Goal: Information Seeking & Learning: Learn about a topic

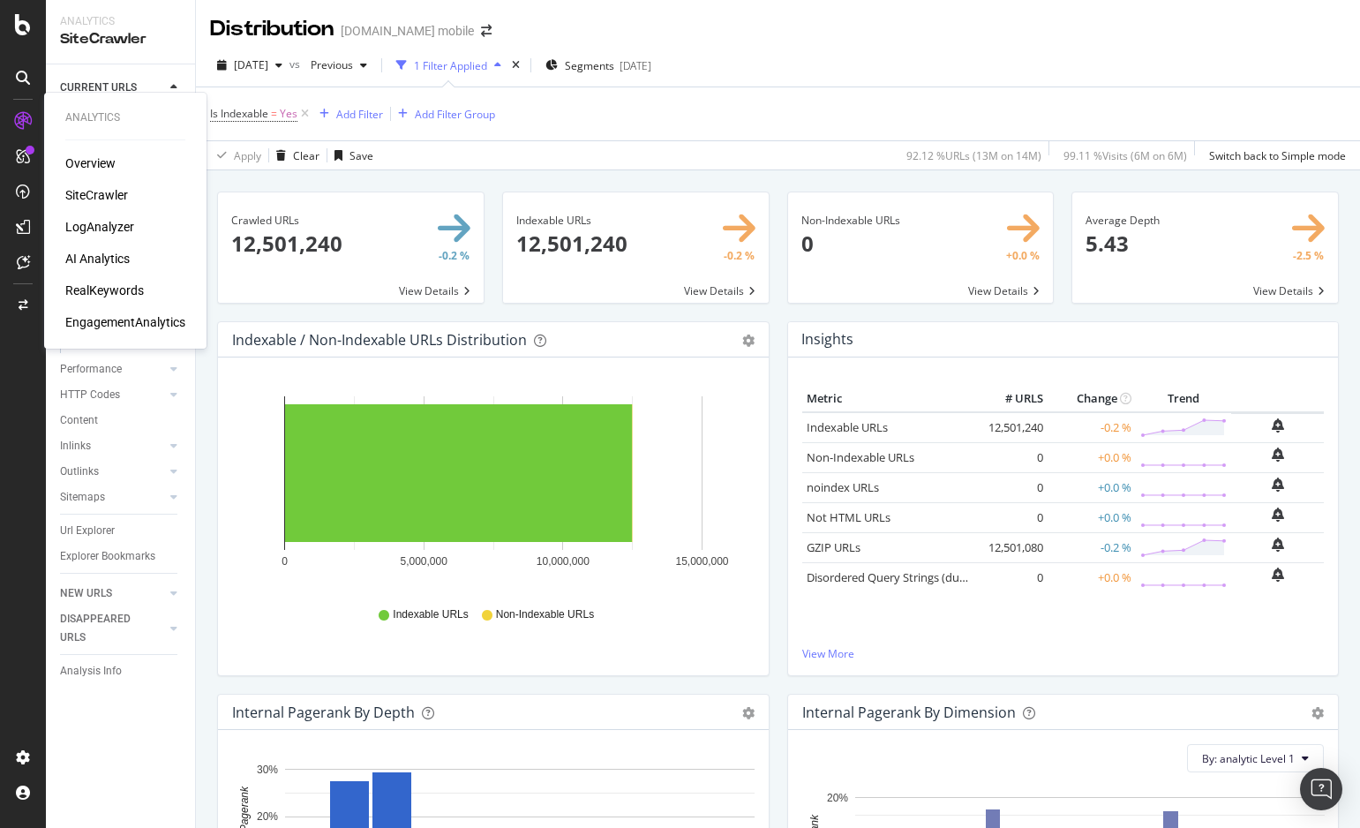
scroll to position [941, 0]
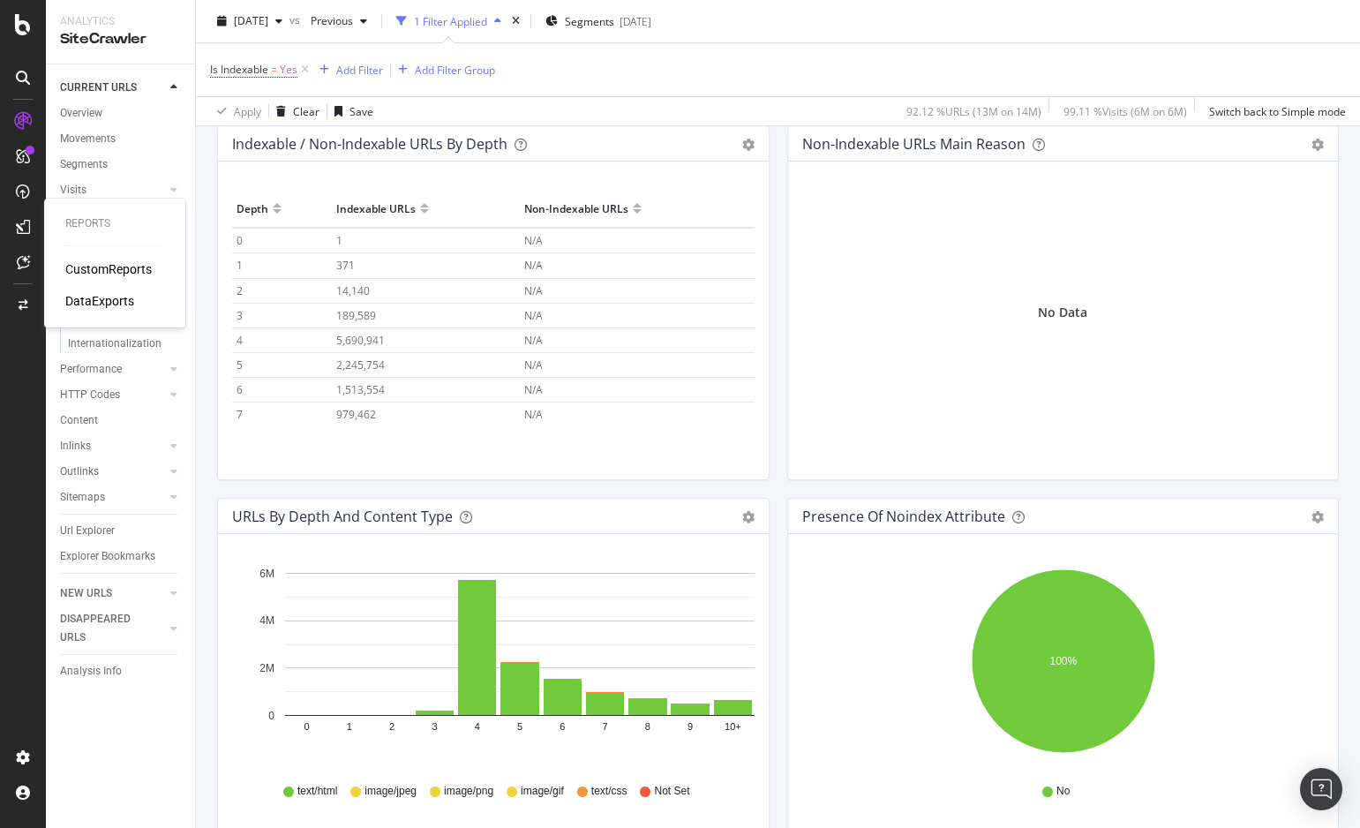
click at [120, 268] on div "CustomReports" at bounding box center [108, 269] width 86 height 18
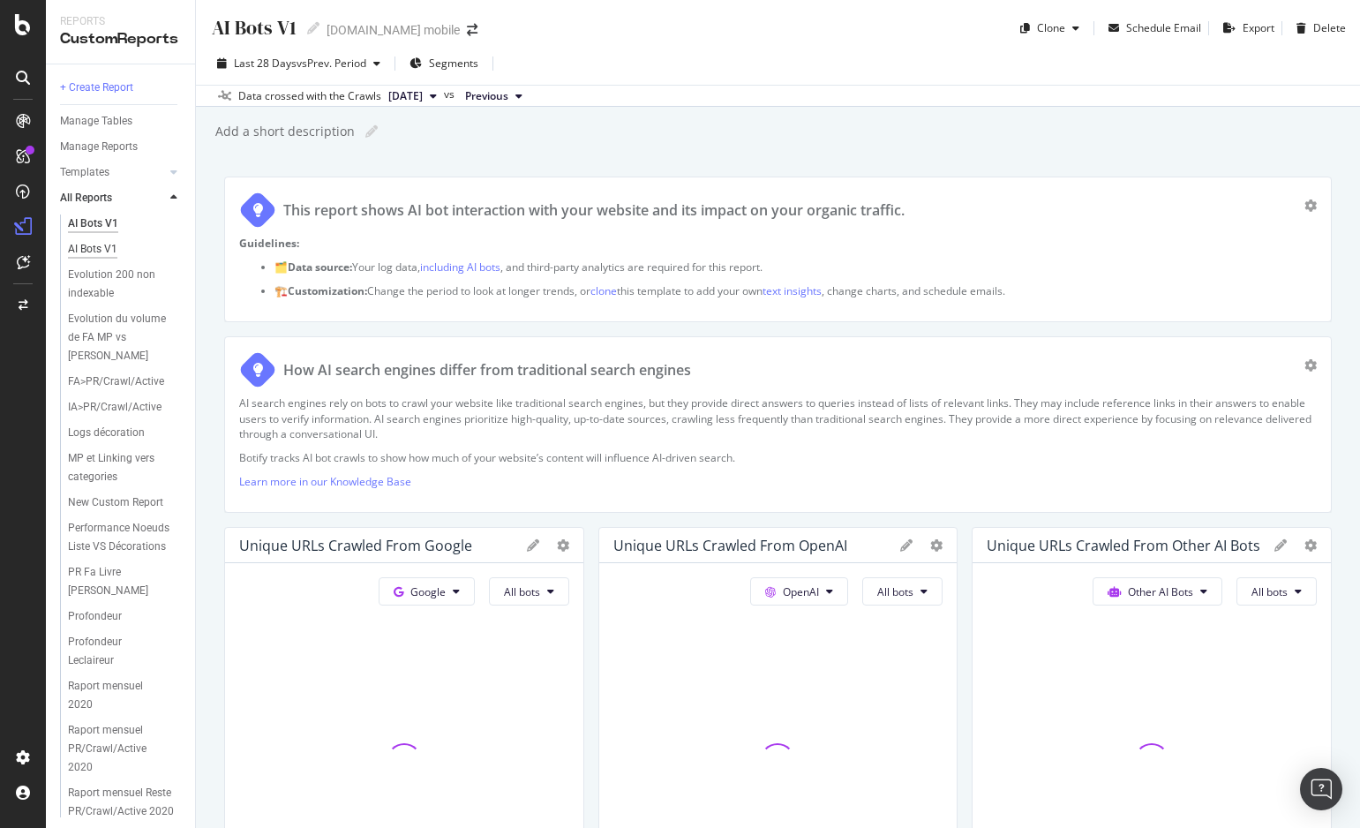
click at [93, 246] on div "AI Bots V1" at bounding box center [92, 249] width 49 height 19
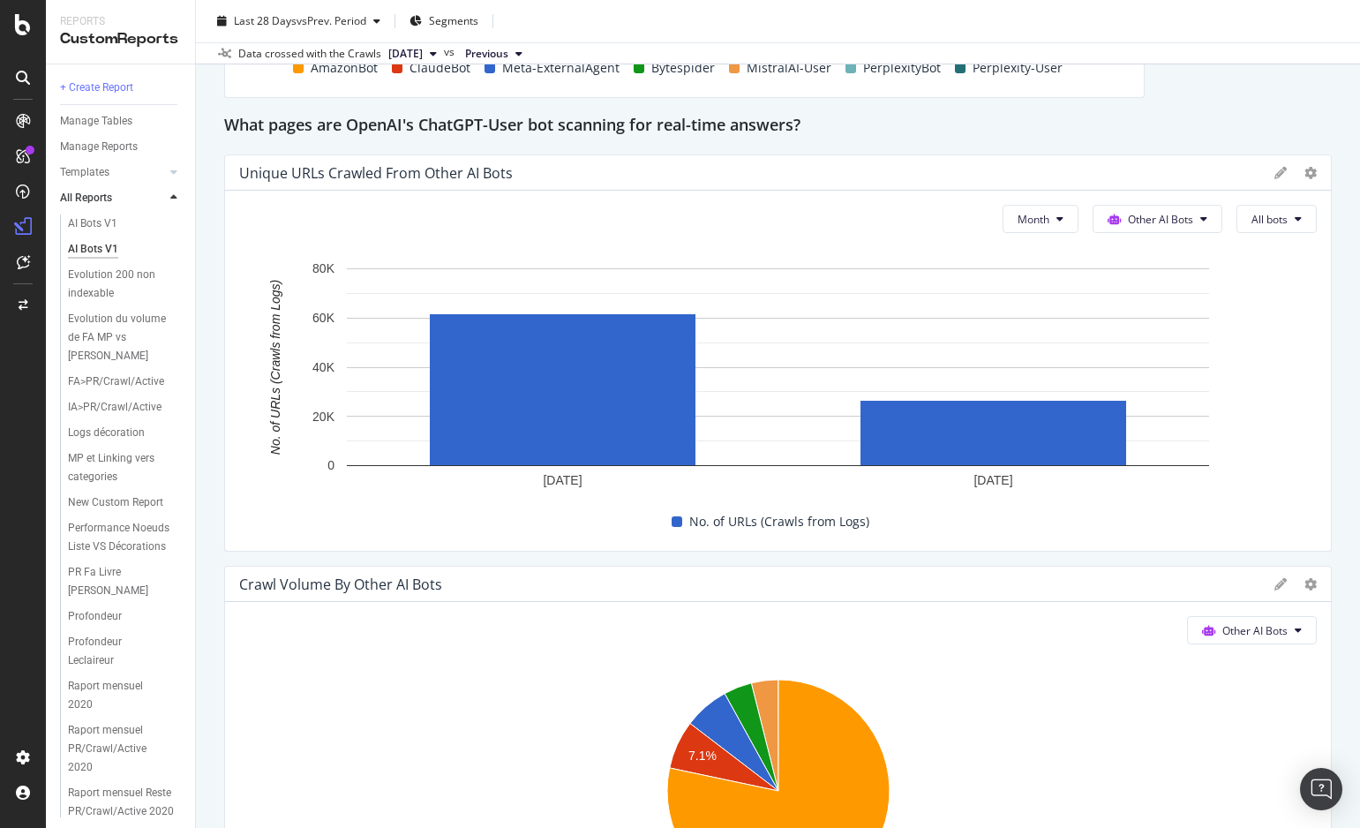
scroll to position [697, 0]
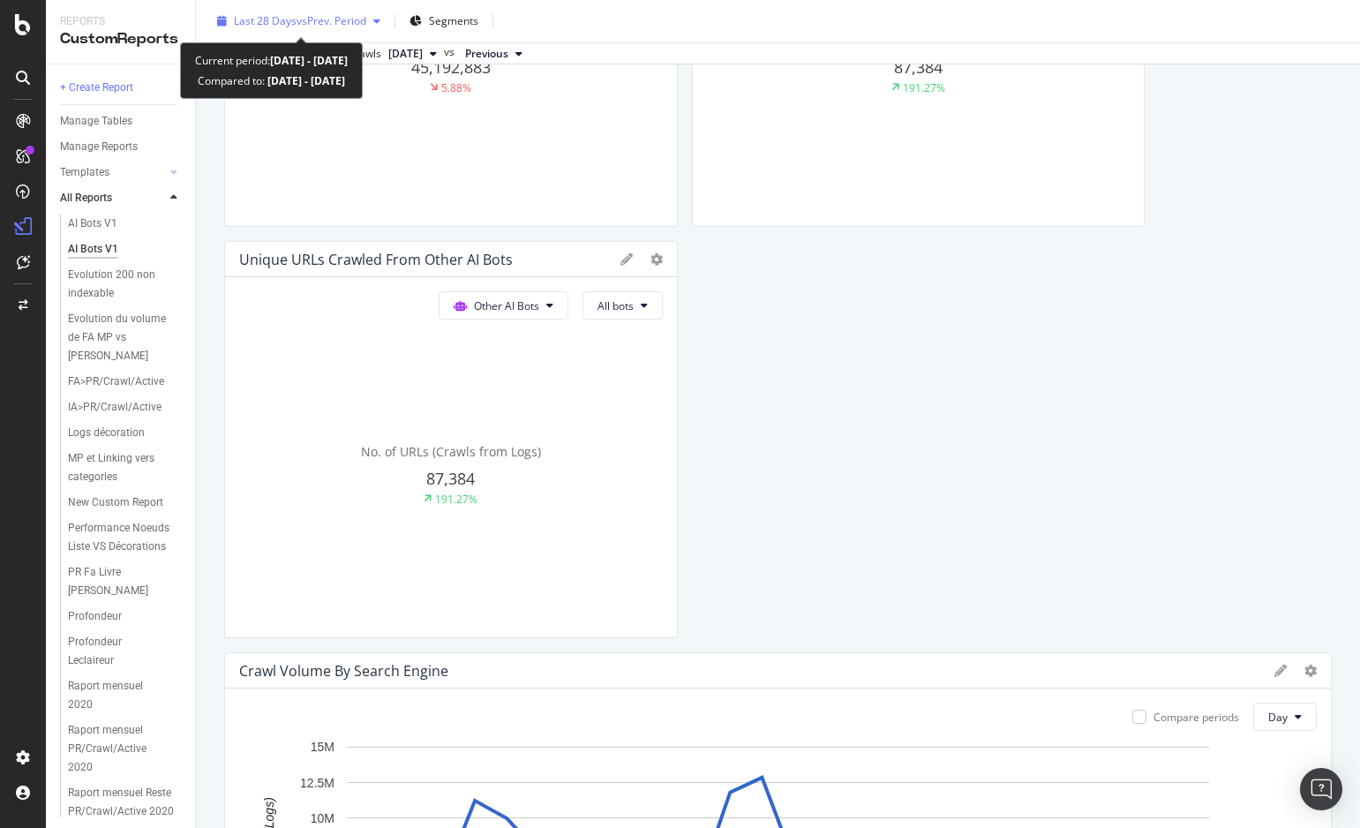
click at [372, 22] on div "button" at bounding box center [376, 21] width 21 height 11
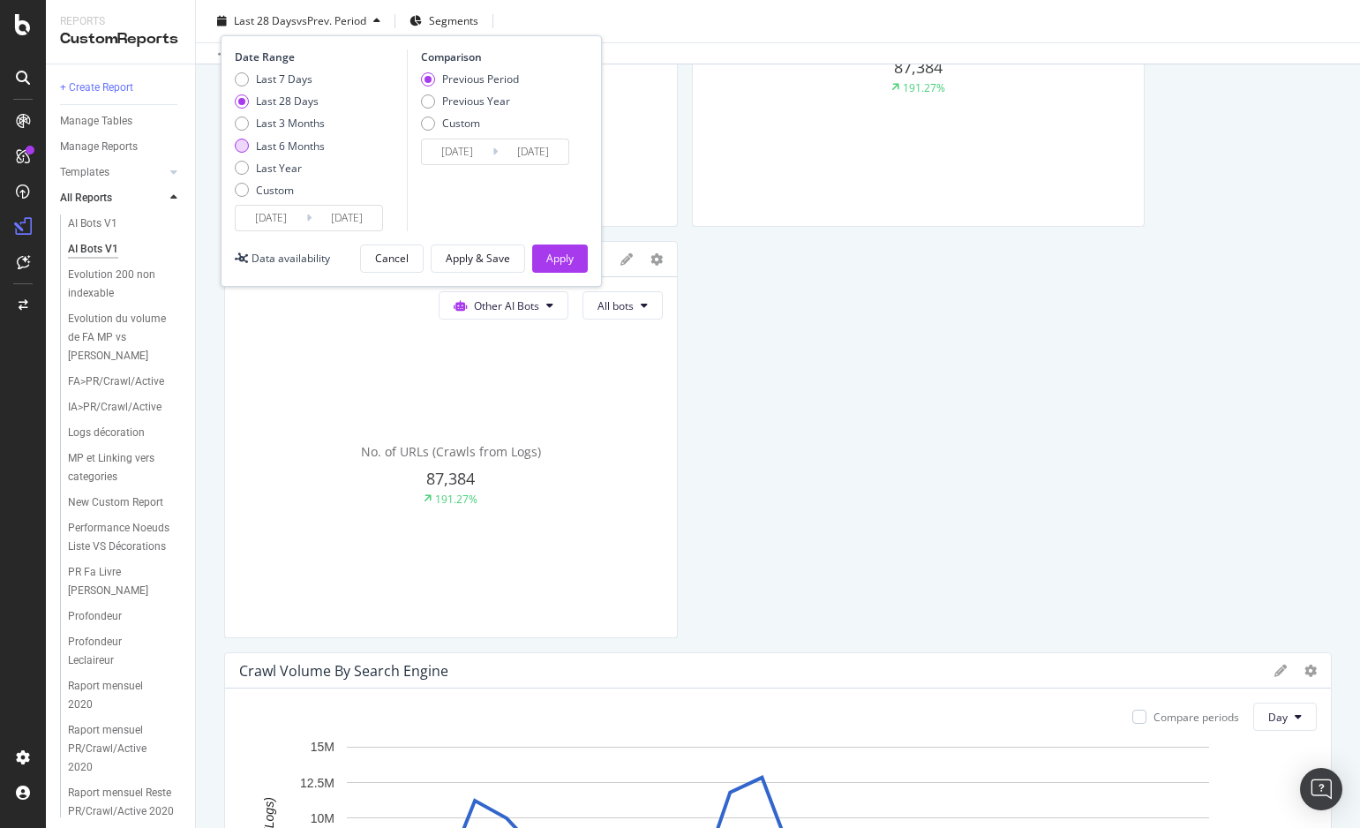
click at [292, 146] on div "Last 6 Months" at bounding box center [290, 146] width 69 height 15
type input "[DATE]"
click at [567, 249] on div "Apply" at bounding box center [559, 258] width 27 height 26
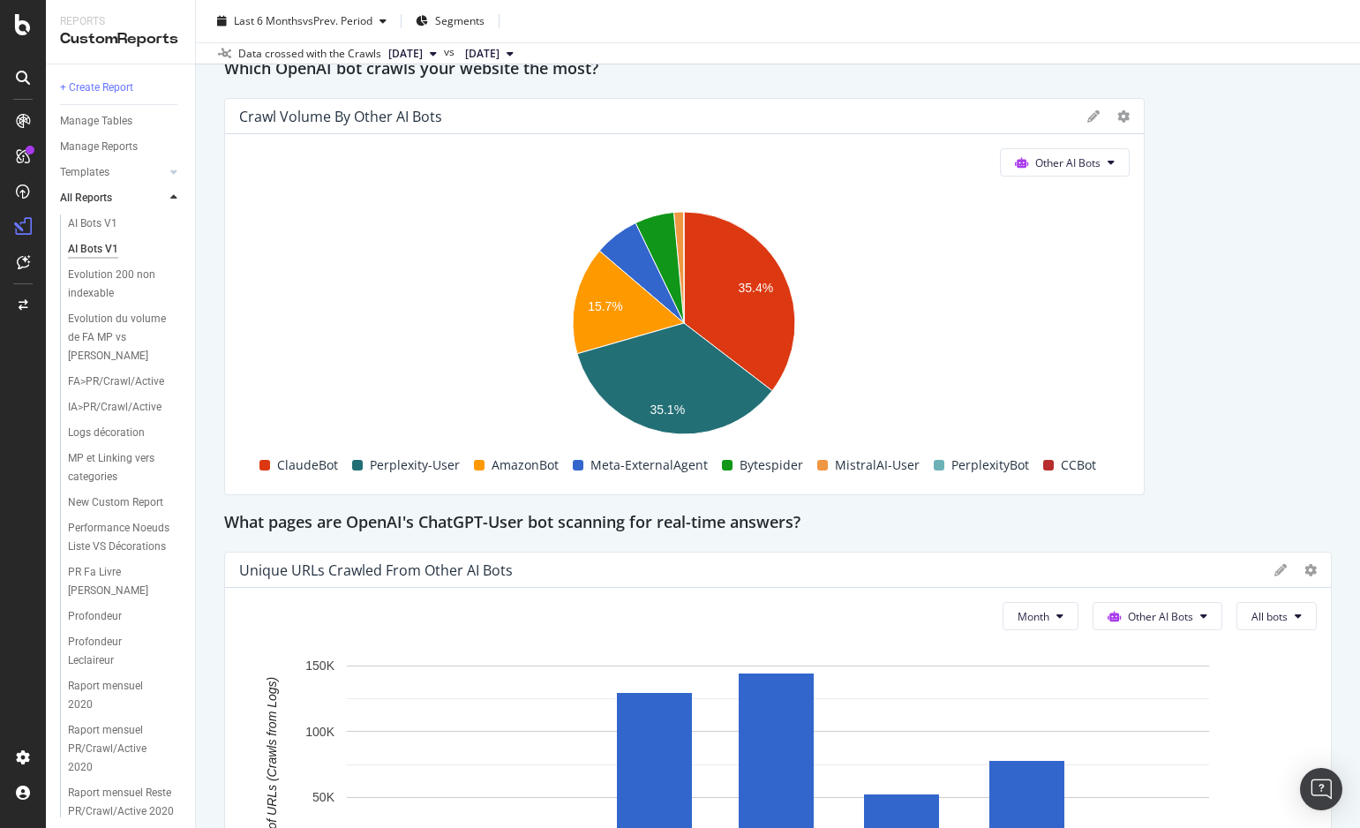
scroll to position [2269, 0]
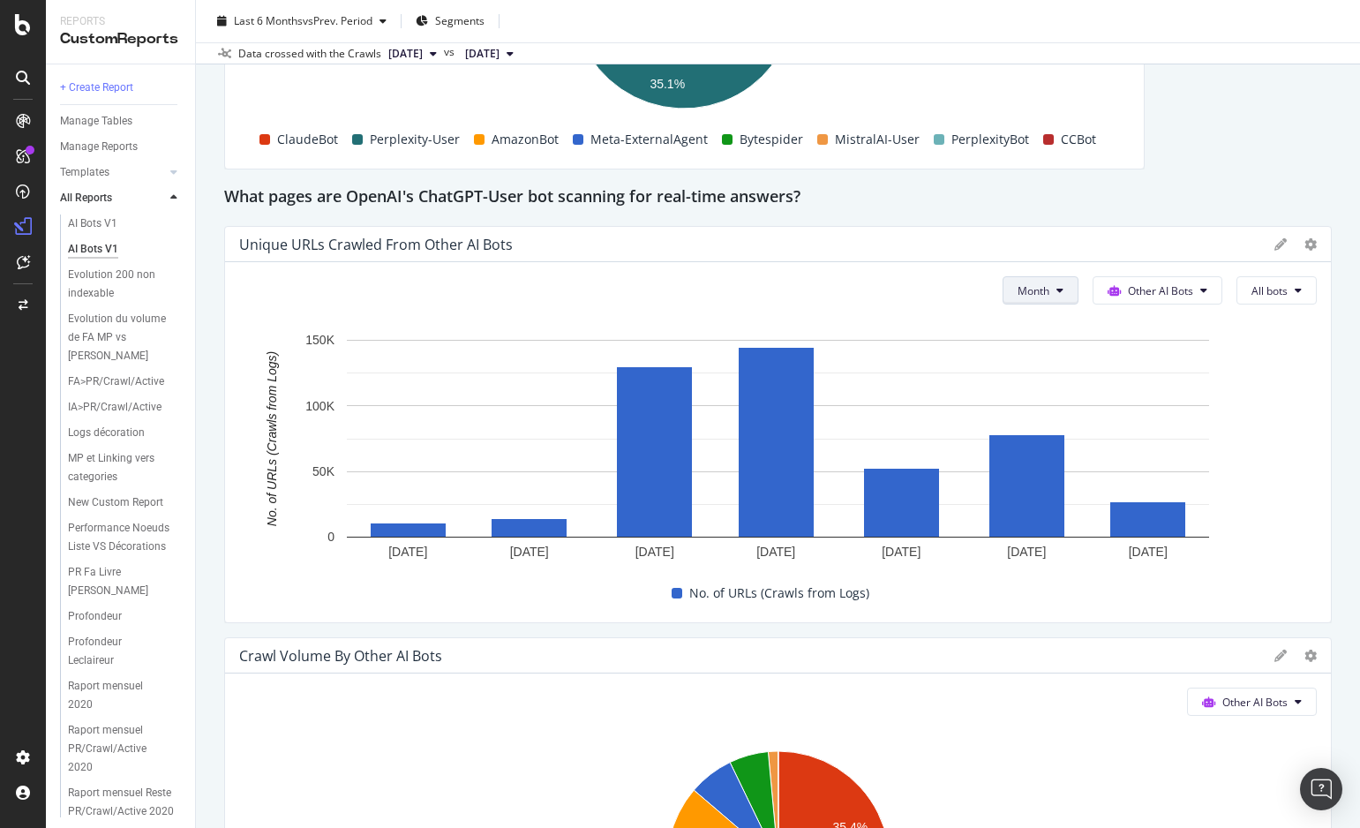
click at [1057, 289] on icon at bounding box center [1059, 290] width 7 height 11
click at [1033, 364] on span "Week" at bounding box center [1034, 358] width 34 height 16
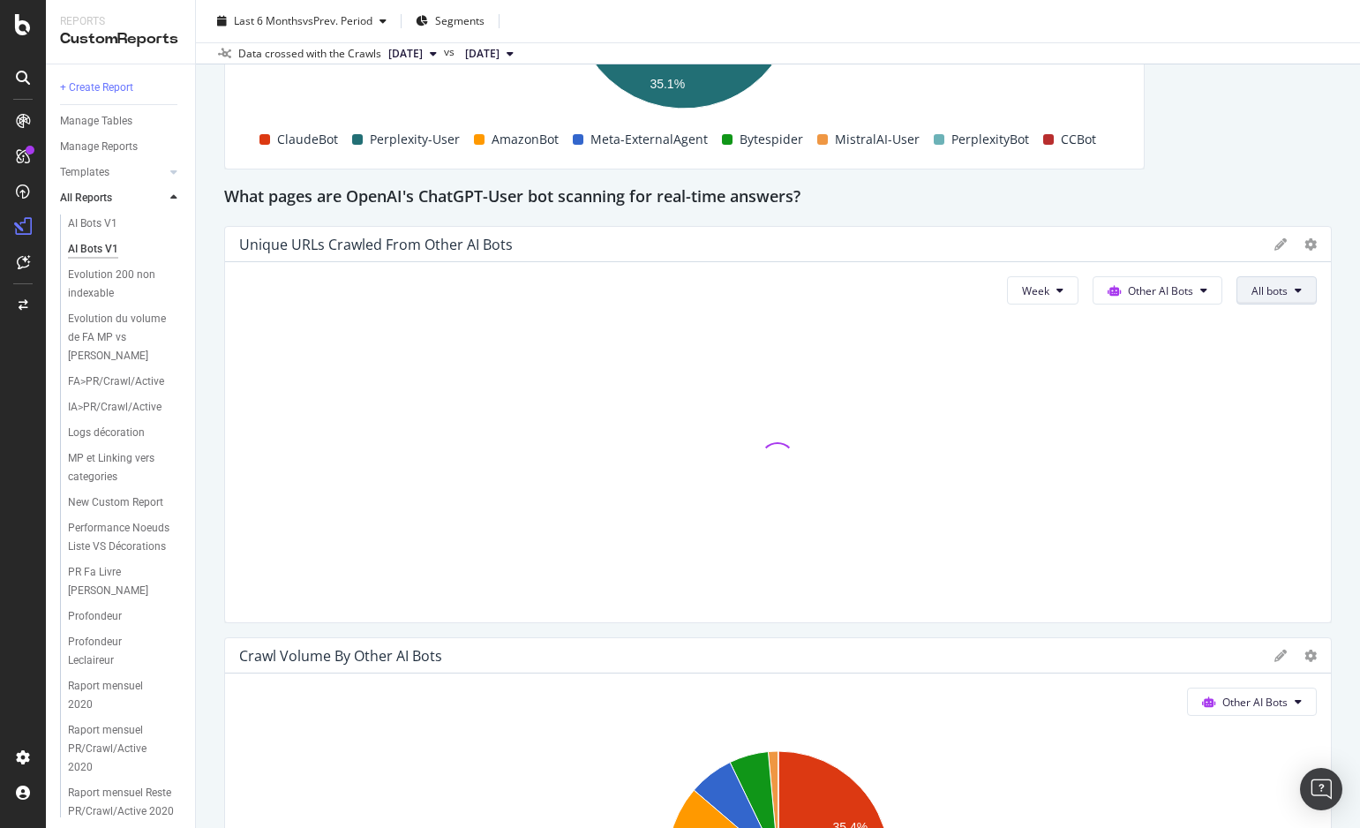
click at [1277, 290] on span "All bots" at bounding box center [1269, 290] width 36 height 15
click at [1183, 243] on div "PerplexityBot" at bounding box center [1171, 251] width 127 height 26
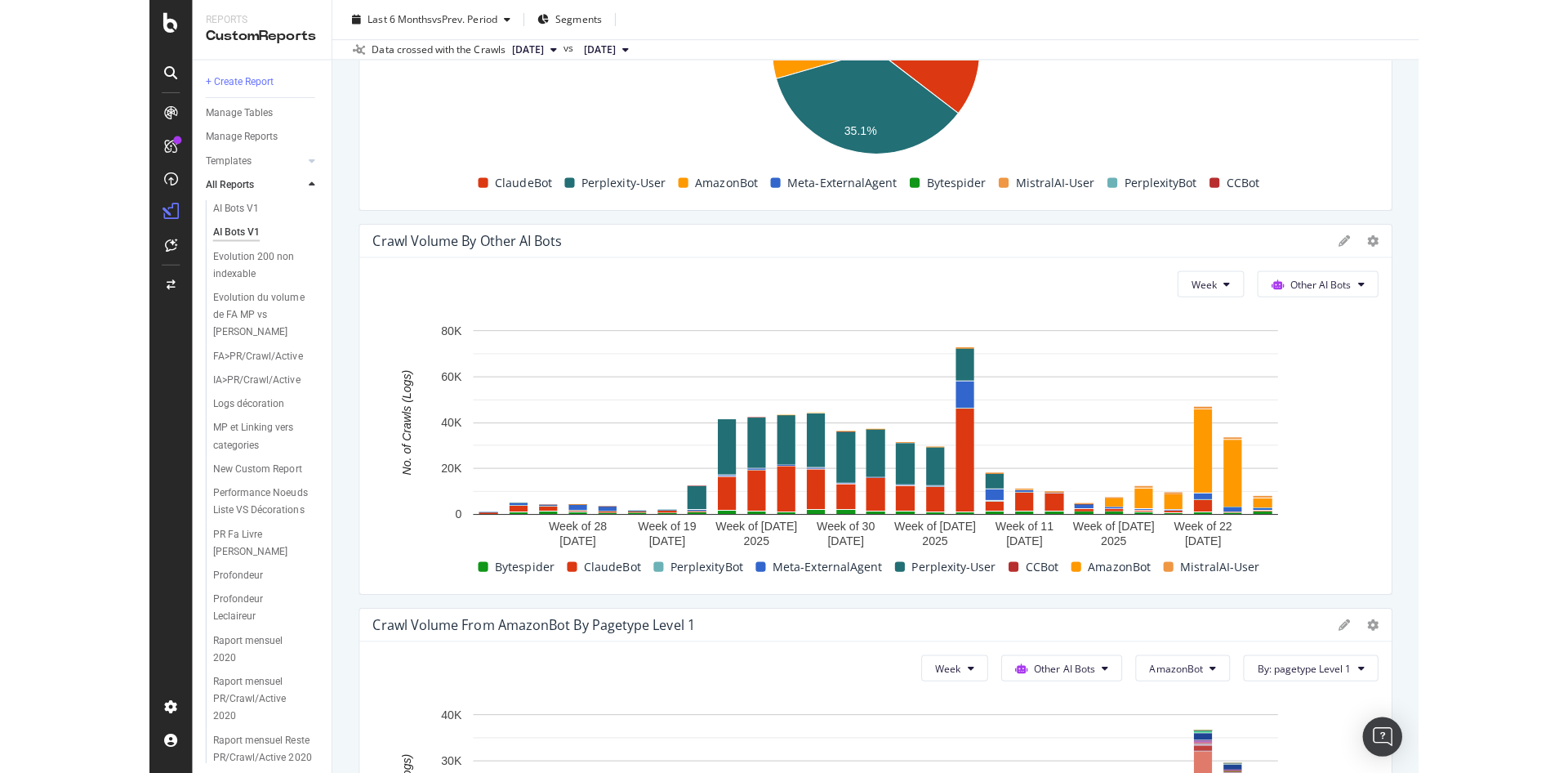
scroll to position [2767, 0]
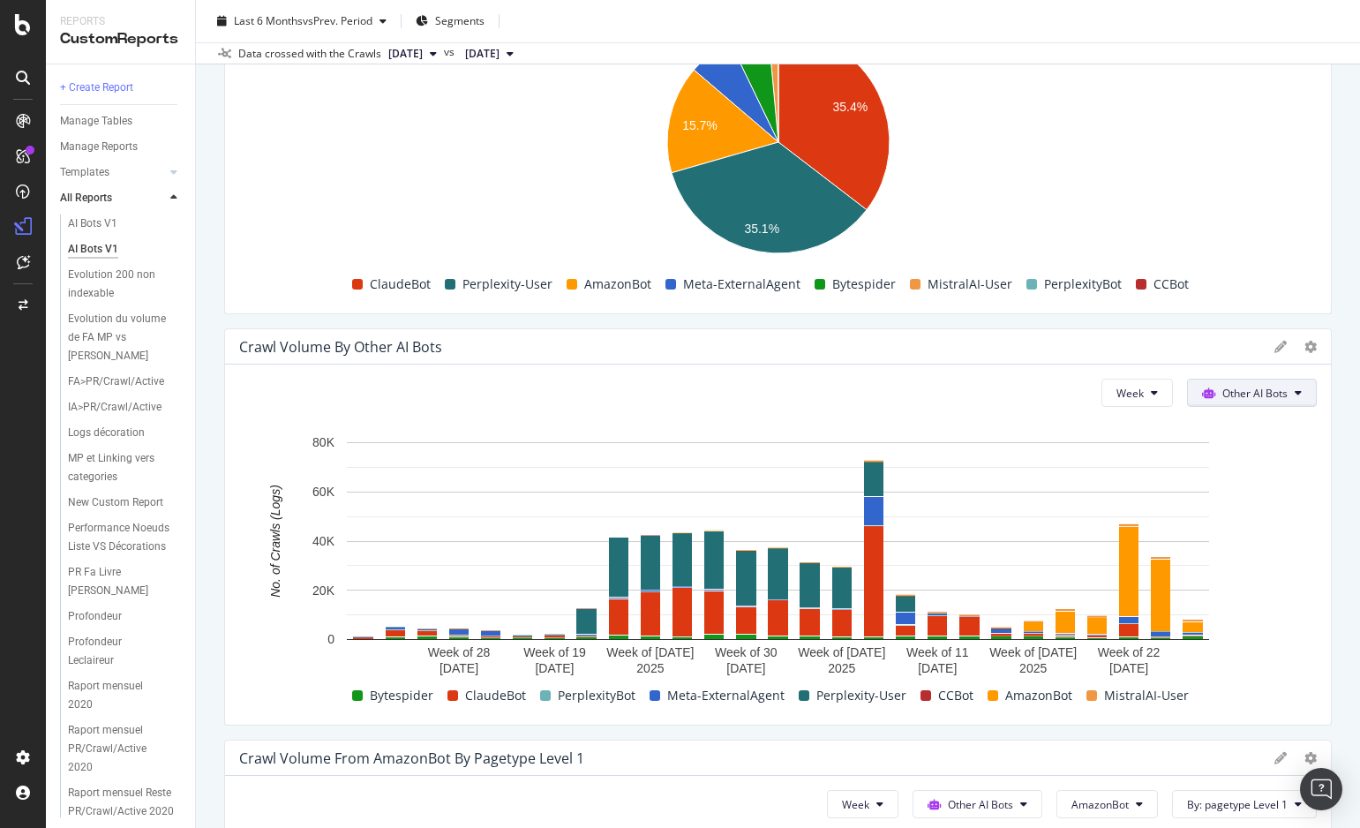
click at [1248, 391] on span "Other AI Bots" at bounding box center [1254, 393] width 65 height 15
click at [1241, 533] on span "Other AI Bots" at bounding box center [1264, 526] width 69 height 16
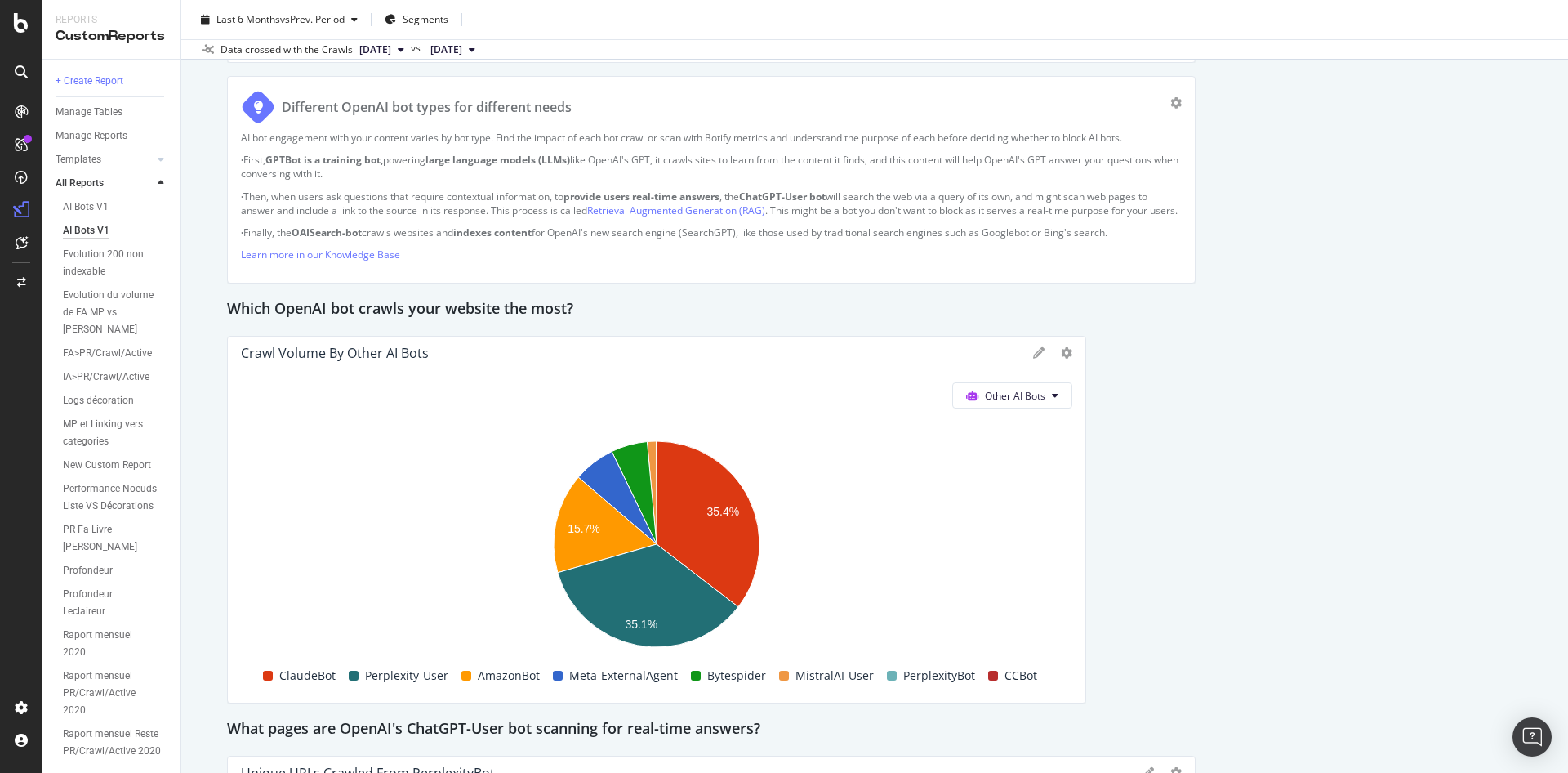
scroll to position [1192, 0]
